Goal: Information Seeking & Learning: Compare options

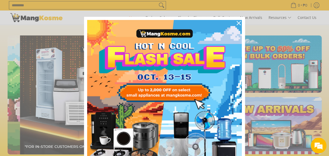
scroll to position [0, 416]
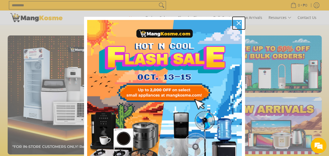
click at [237, 23] on icon "close icon" at bounding box center [239, 23] width 4 height 4
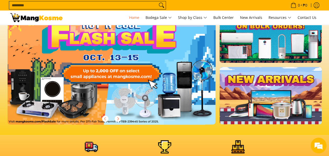
scroll to position [0, 0]
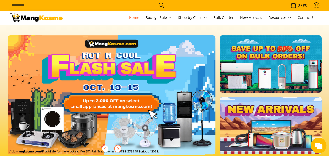
click at [118, 147] on icon "Next" at bounding box center [118, 148] width 4 height 4
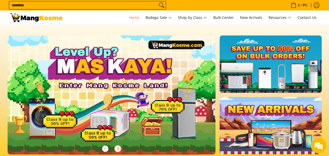
click at [119, 148] on icon "Next" at bounding box center [118, 148] width 4 height 4
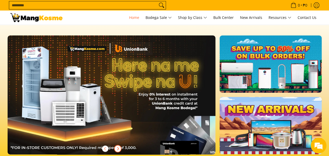
scroll to position [0, 416]
click at [121, 149] on button "Next" at bounding box center [118, 148] width 12 height 12
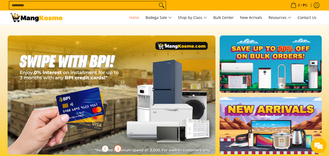
scroll to position [0, 625]
click at [119, 149] on icon "Next" at bounding box center [118, 148] width 4 height 4
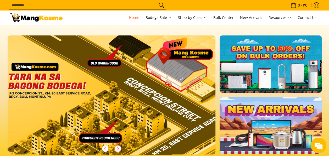
click at [119, 149] on icon "Next" at bounding box center [118, 148] width 4 height 4
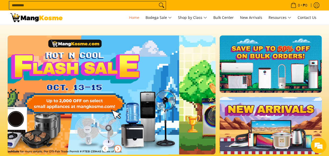
drag, startPoint x: 119, startPoint y: 146, endPoint x: 118, endPoint y: 144, distance: 2.6
click at [119, 145] on span "Next" at bounding box center [118, 148] width 6 height 6
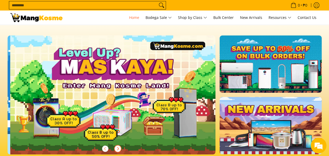
scroll to position [0, 208]
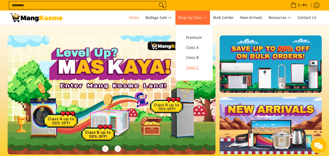
click at [190, 67] on span "Class C" at bounding box center [194, 67] width 16 height 7
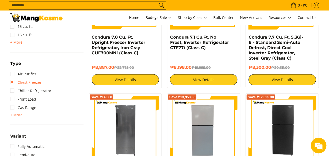
click at [12, 81] on link "Chest Freezer" at bounding box center [25, 82] width 31 height 8
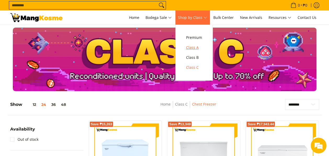
click at [200, 48] on span "Class A" at bounding box center [194, 47] width 16 height 7
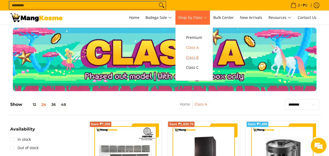
click at [195, 56] on span "Class B" at bounding box center [194, 57] width 16 height 7
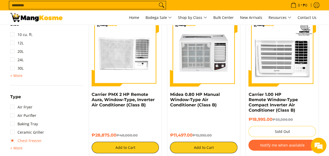
click at [14, 140] on link "Chest Freezer" at bounding box center [25, 140] width 31 height 8
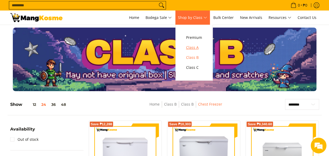
click at [194, 47] on span "Class A" at bounding box center [194, 47] width 16 height 7
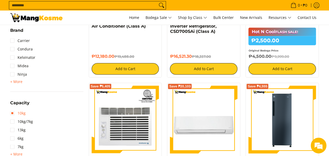
scroll to position [183, 0]
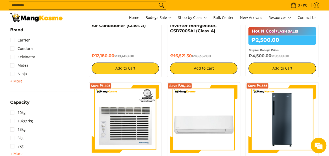
click at [20, 81] on span "+ More" at bounding box center [16, 81] width 12 height 4
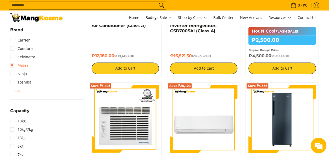
click at [13, 63] on link "Midea" at bounding box center [19, 65] width 18 height 8
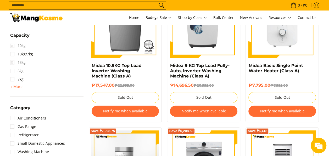
scroll to position [309, 0]
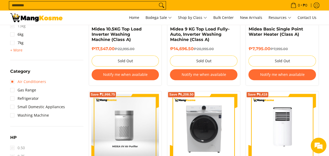
click at [12, 81] on link "Air Conditioners" at bounding box center [28, 81] width 36 height 8
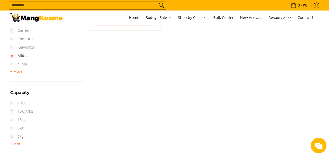
scroll to position [205, 0]
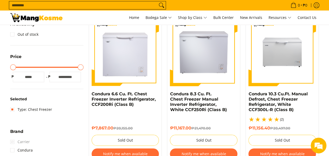
scroll to position [157, 0]
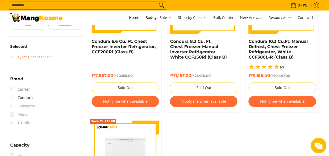
click at [12, 58] on link "Type: Chest Freezer" at bounding box center [31, 57] width 42 height 8
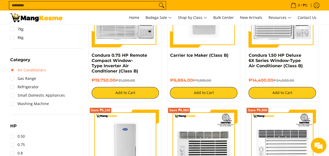
click at [14, 69] on link "Air Conditioners" at bounding box center [28, 70] width 36 height 8
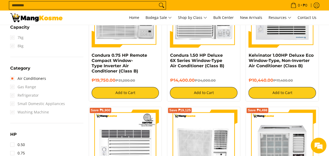
scroll to position [336, 0]
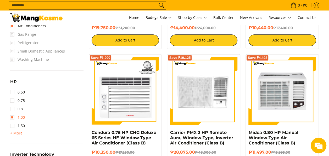
click at [12, 117] on link "1.00" at bounding box center [17, 117] width 15 height 8
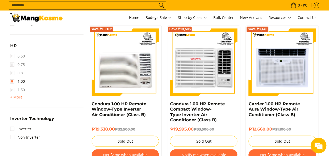
scroll to position [414, 0]
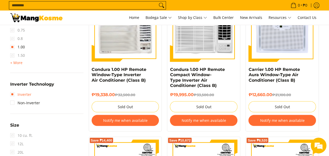
click at [13, 94] on link "Inverter" at bounding box center [20, 94] width 21 height 8
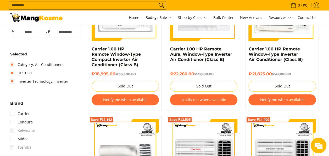
scroll to position [126, 0]
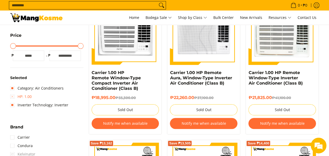
click at [14, 97] on link "HP: 1.00" at bounding box center [20, 96] width 21 height 8
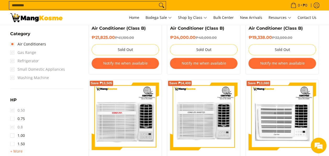
scroll to position [388, 0]
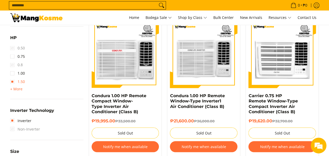
click at [12, 82] on link "1.50" at bounding box center [17, 81] width 15 height 8
